Goal: Understand process/instructions

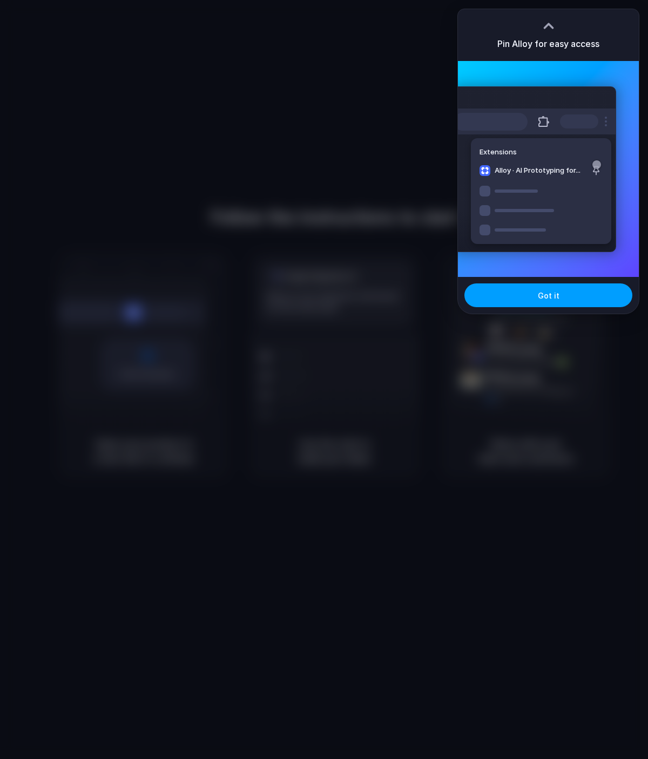
click at [574, 305] on button "Got it" at bounding box center [548, 295] width 168 height 24
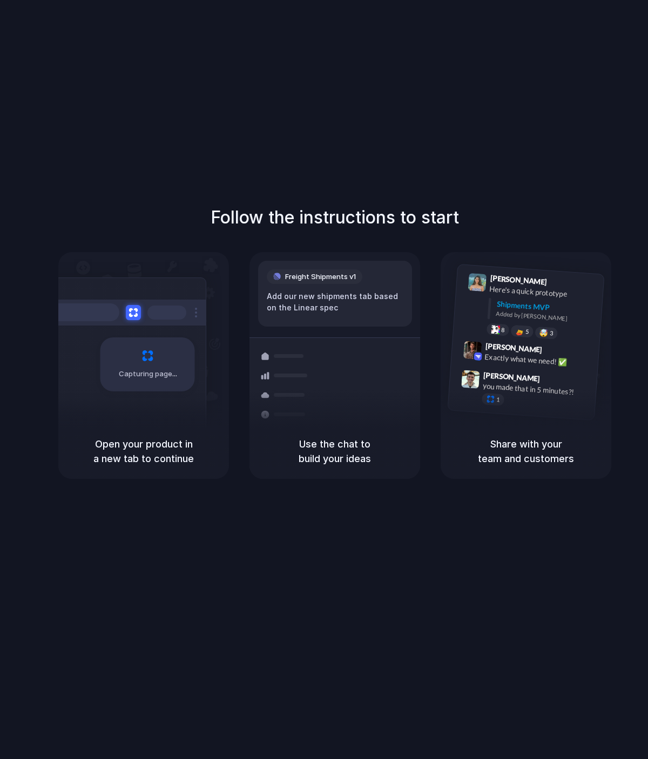
click at [275, 267] on div "Freight Shipments v1 Add our new shipments tab based on the Linear spec" at bounding box center [335, 294] width 154 height 66
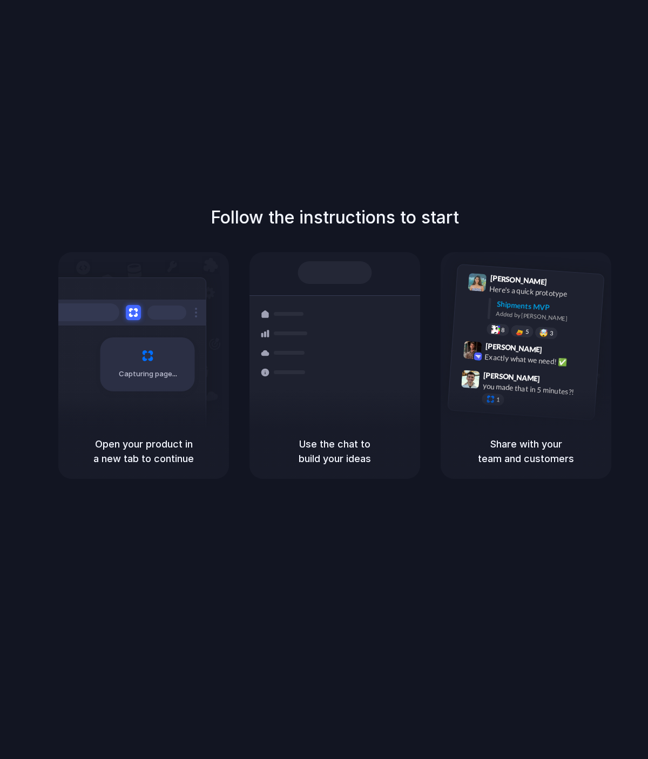
click at [332, 273] on div at bounding box center [335, 272] width 74 height 23
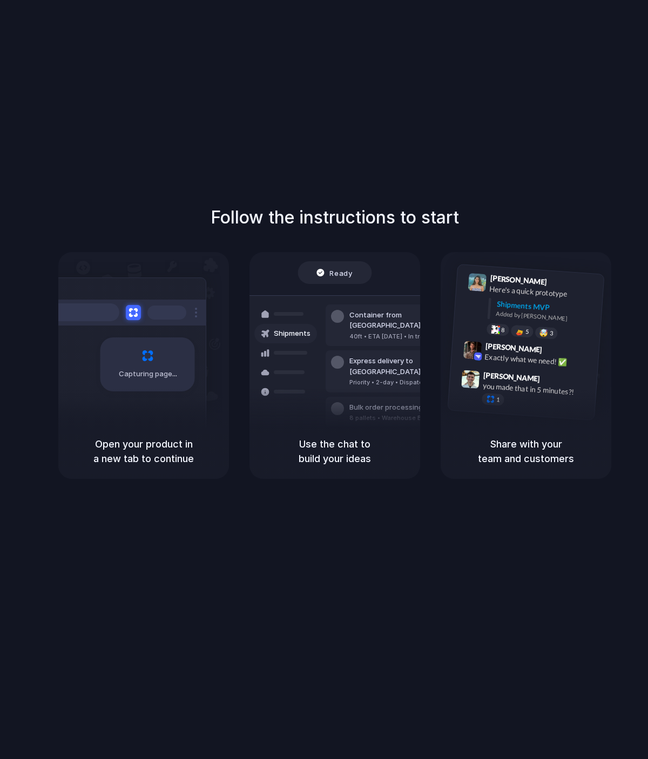
drag, startPoint x: 353, startPoint y: 448, endPoint x: 315, endPoint y: 447, distance: 38.3
click at [315, 447] on h5 "Use the chat to build your ideas" at bounding box center [334, 451] width 145 height 29
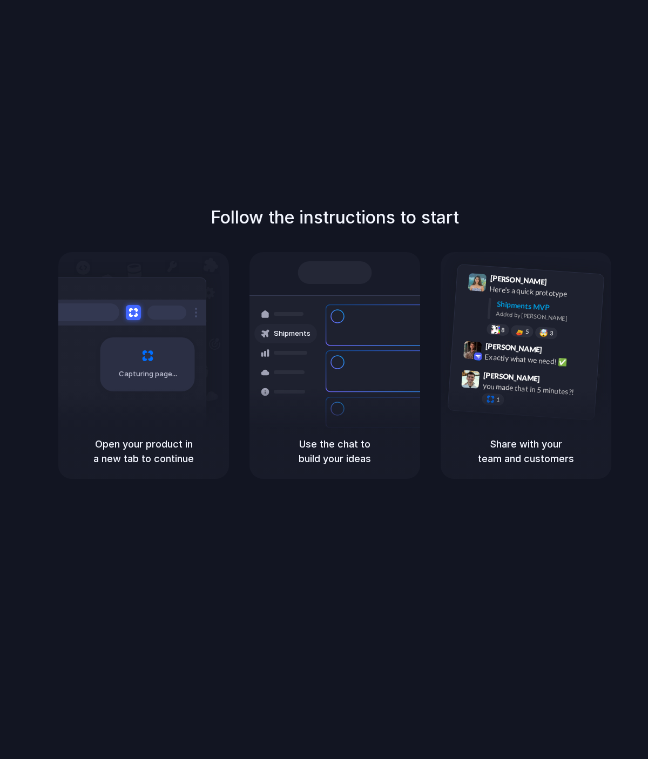
click at [158, 388] on div "Capturing page" at bounding box center [147, 364] width 94 height 54
click at [151, 363] on div "Capturing page" at bounding box center [147, 364] width 94 height 54
drag, startPoint x: 132, startPoint y: 192, endPoint x: 115, endPoint y: 86, distance: 107.5
click at [132, 192] on div "Follow the instructions to start Capturing page Open your product in a new tab …" at bounding box center [334, 390] width 669 height 780
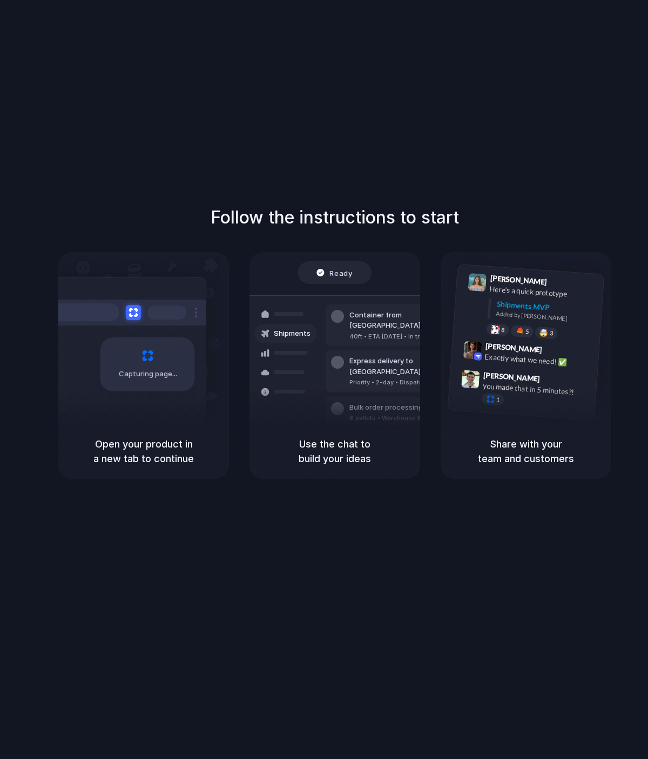
click at [90, 179] on div "Follow the instructions to start Capturing page Open your product in a new tab …" at bounding box center [334, 390] width 669 height 780
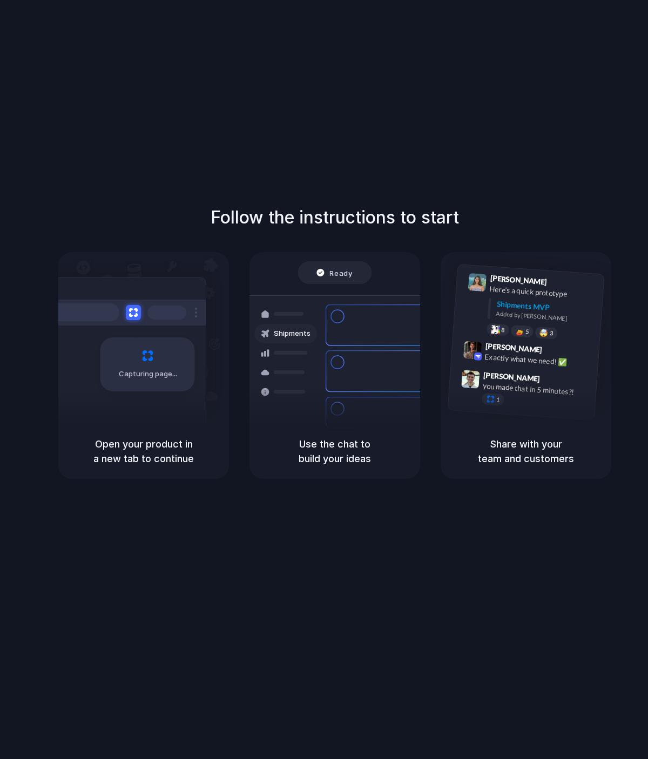
click at [324, 379] on div at bounding box center [324, 379] width 0 height 0
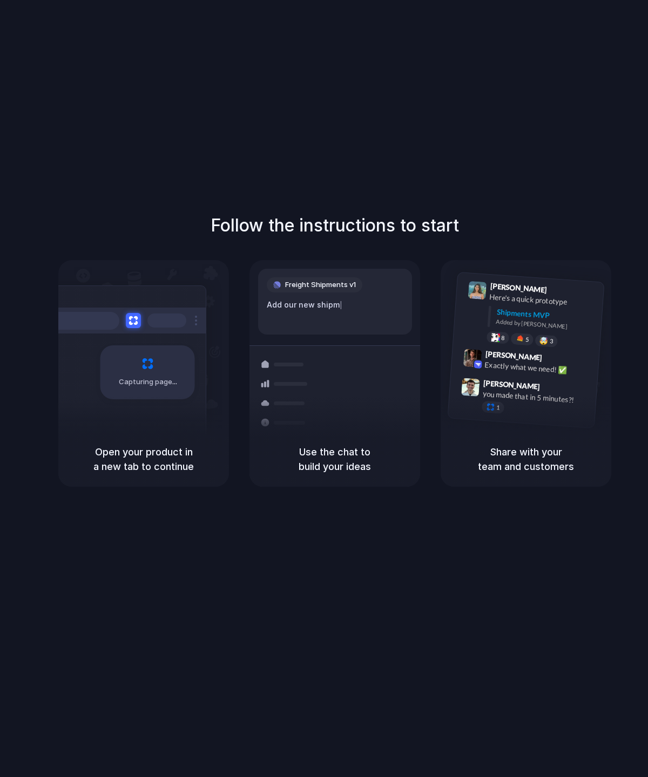
click at [396, 144] on div "Follow the instructions to start Capturing page Open your product in a new tab …" at bounding box center [334, 399] width 669 height 799
